Goal: Information Seeking & Learning: Understand process/instructions

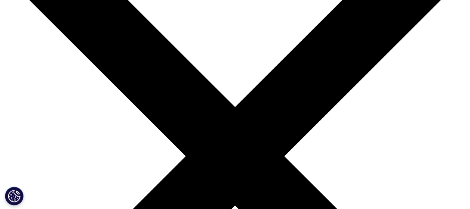
scroll to position [149, 0]
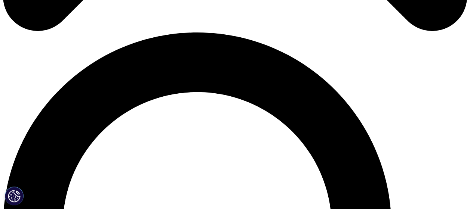
scroll to position [448, 0]
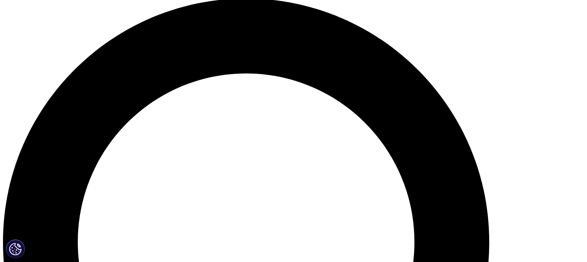
scroll to position [597, 0]
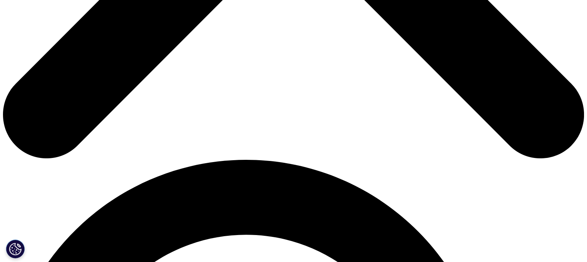
scroll to position [467, 0]
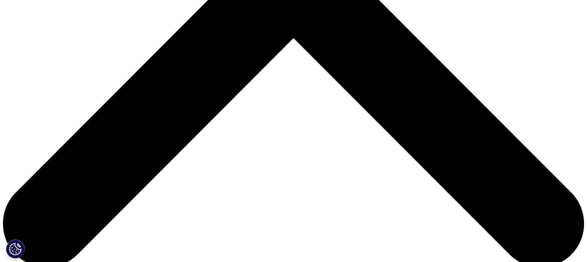
scroll to position [420, 0]
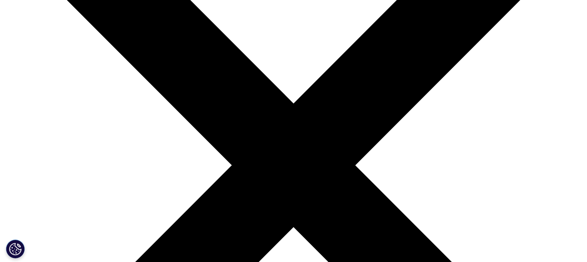
scroll to position [140, 0]
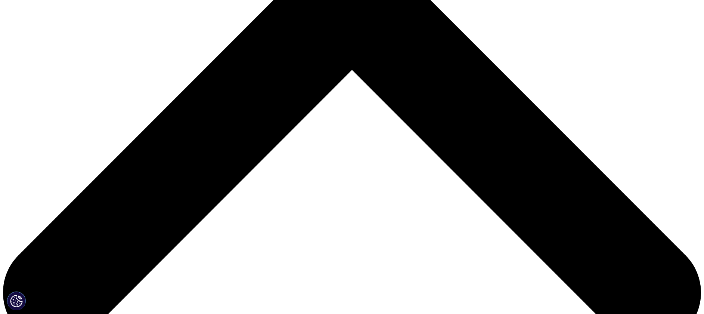
scroll to position [420, 0]
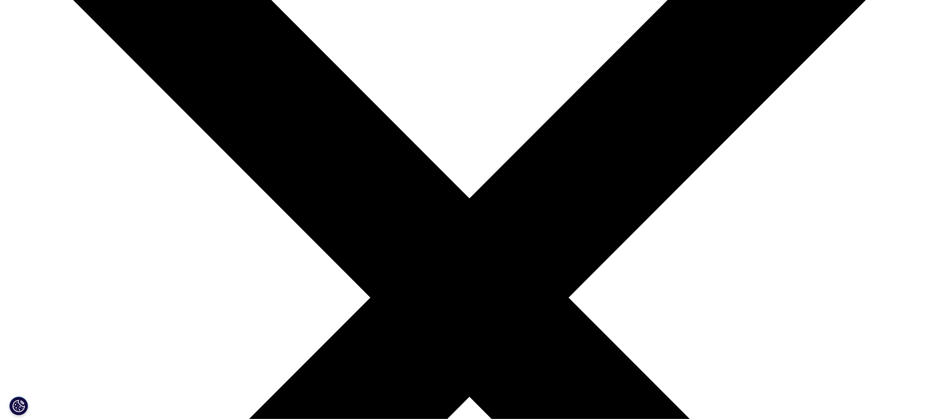
scroll to position [412, 0]
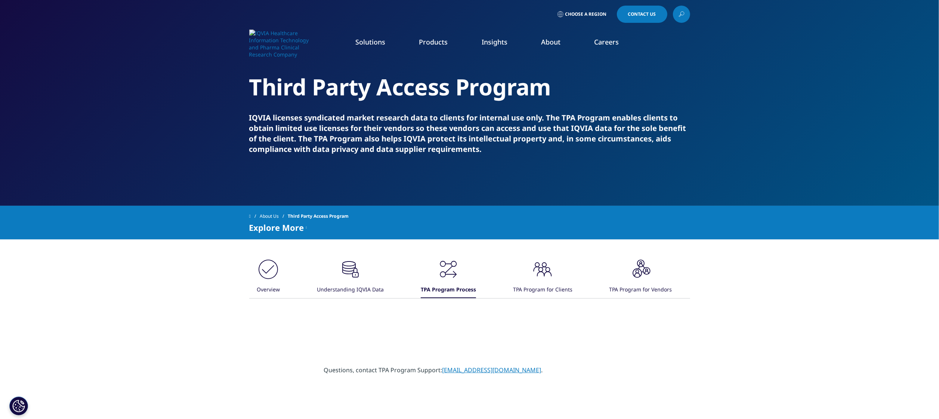
click at [534, 279] on icon ".cls-1{fill:#231f20;}" at bounding box center [542, 269] width 22 height 22
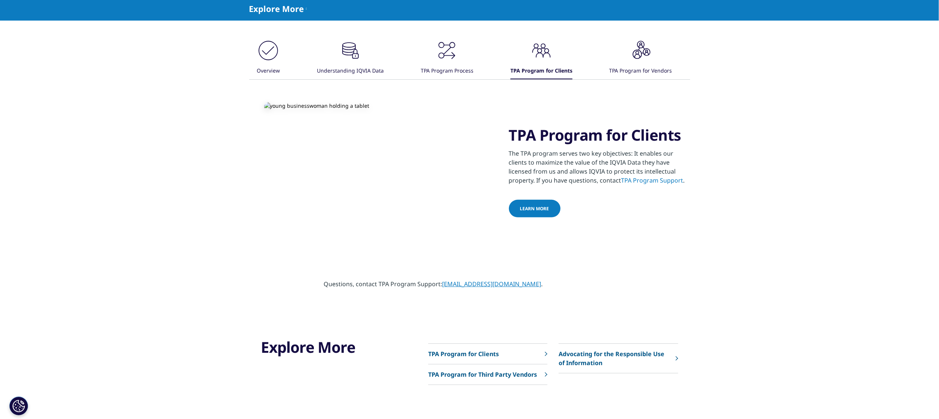
scroll to position [224, 0]
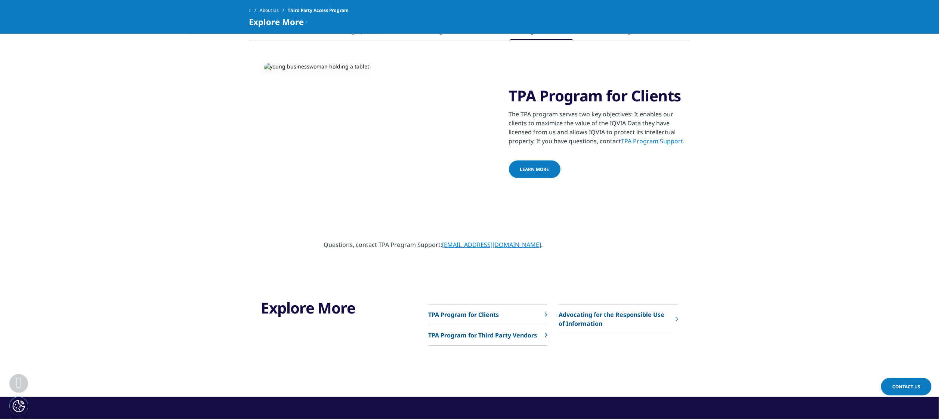
click at [548, 332] on div "TPA Program for Clients TPA Program for Third Party Vendors" at bounding box center [553, 324] width 250 height 41
click at [518, 338] on p "TPA Program for Third Party Vendors" at bounding box center [482, 334] width 109 height 9
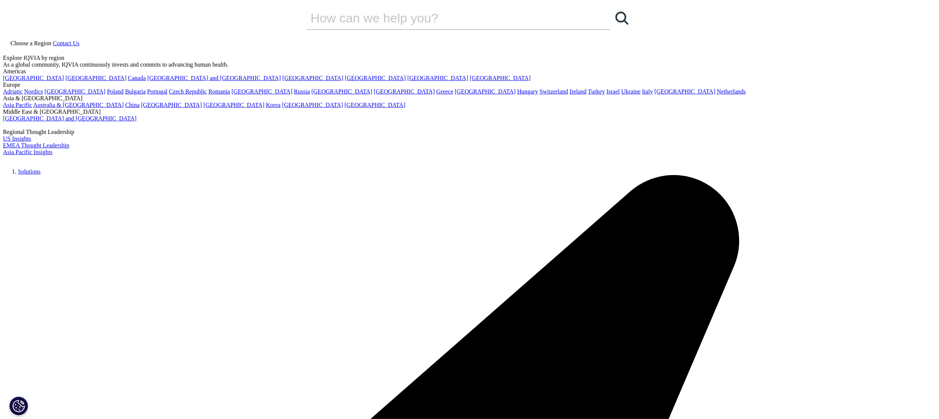
scroll to position [7, 0]
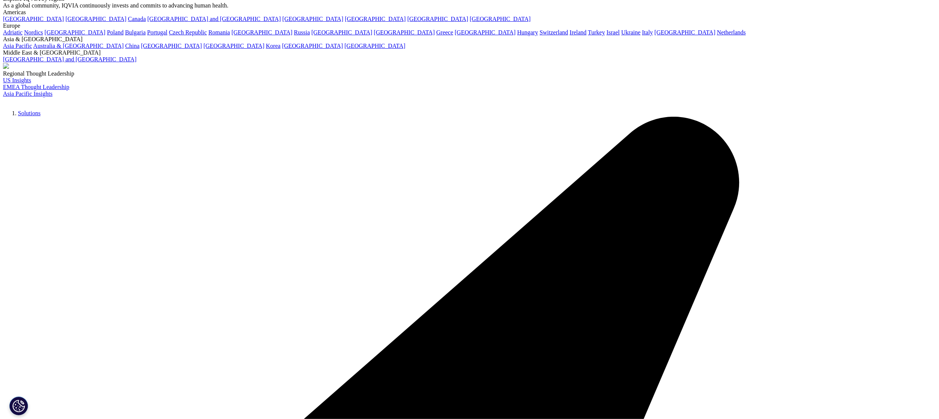
scroll to position [82, 0]
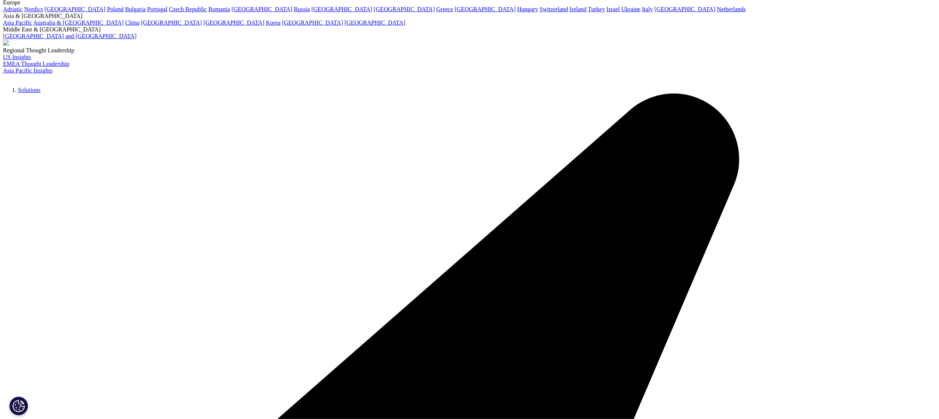
drag, startPoint x: 460, startPoint y: 326, endPoint x: 598, endPoint y: 331, distance: 138.3
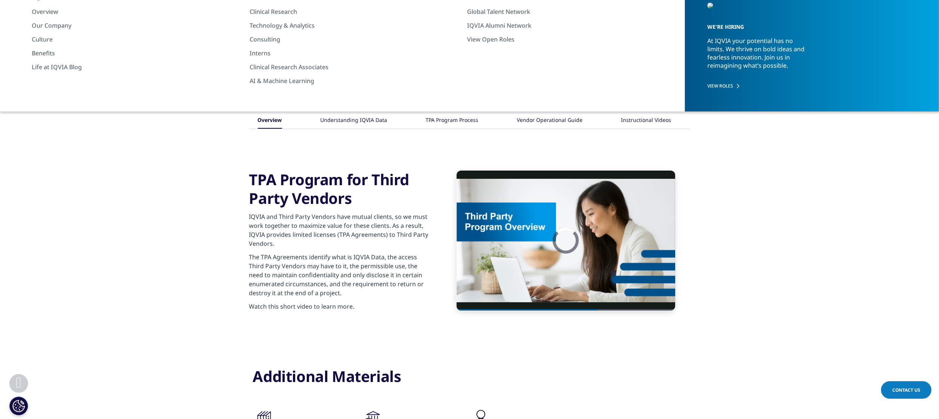
scroll to position [531, 0]
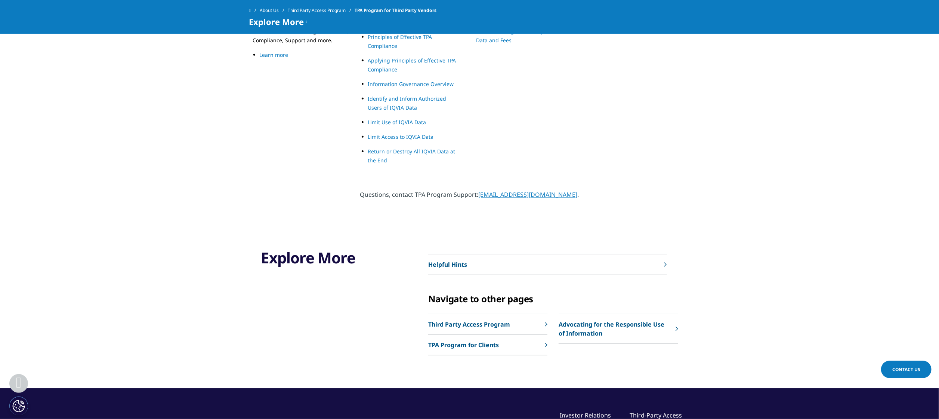
click at [513, 260] on link "Helpful Hints" at bounding box center [547, 264] width 239 height 21
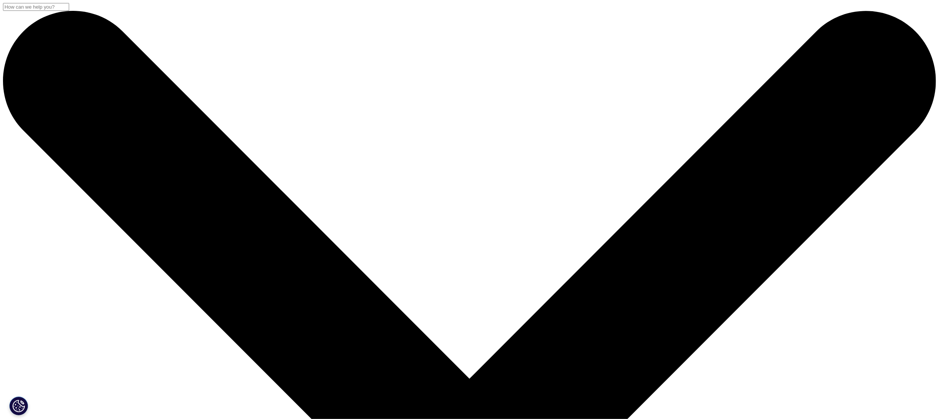
scroll to position [149, 0]
